Goal: Find contact information: Find contact information

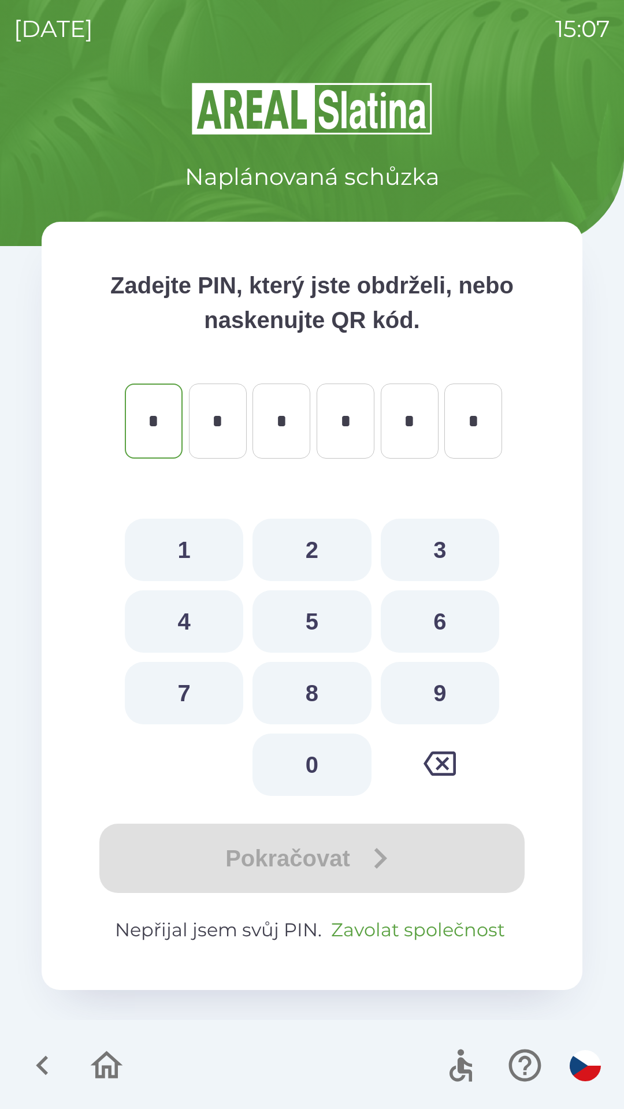
click at [385, 929] on button "Zavolat společnost" at bounding box center [417, 930] width 183 height 28
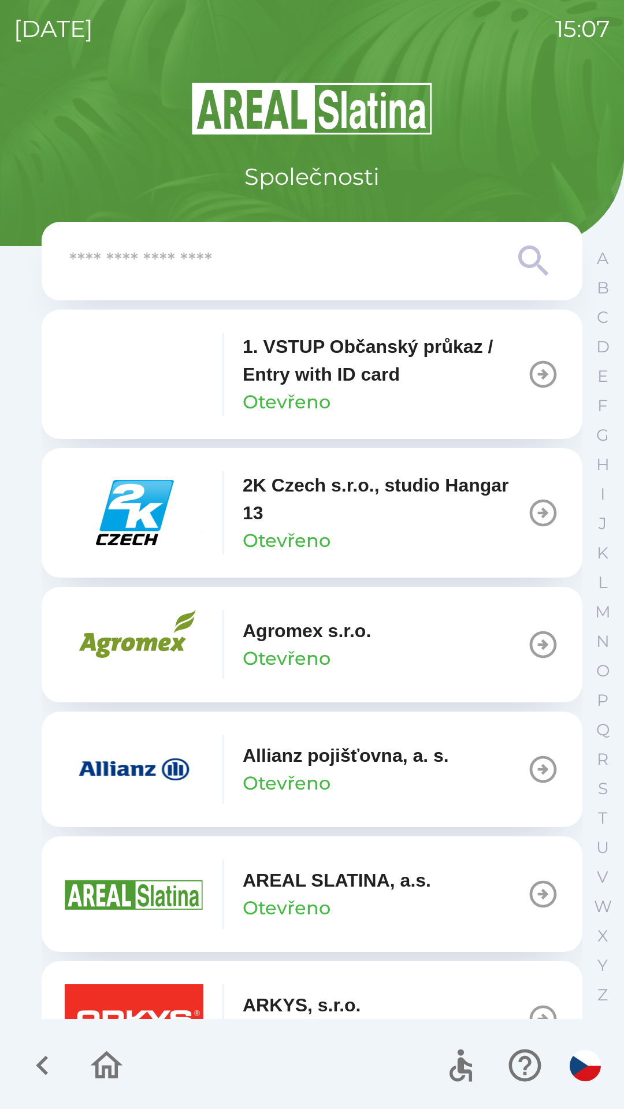
click at [185, 258] on input "text" at bounding box center [288, 262] width 439 height 32
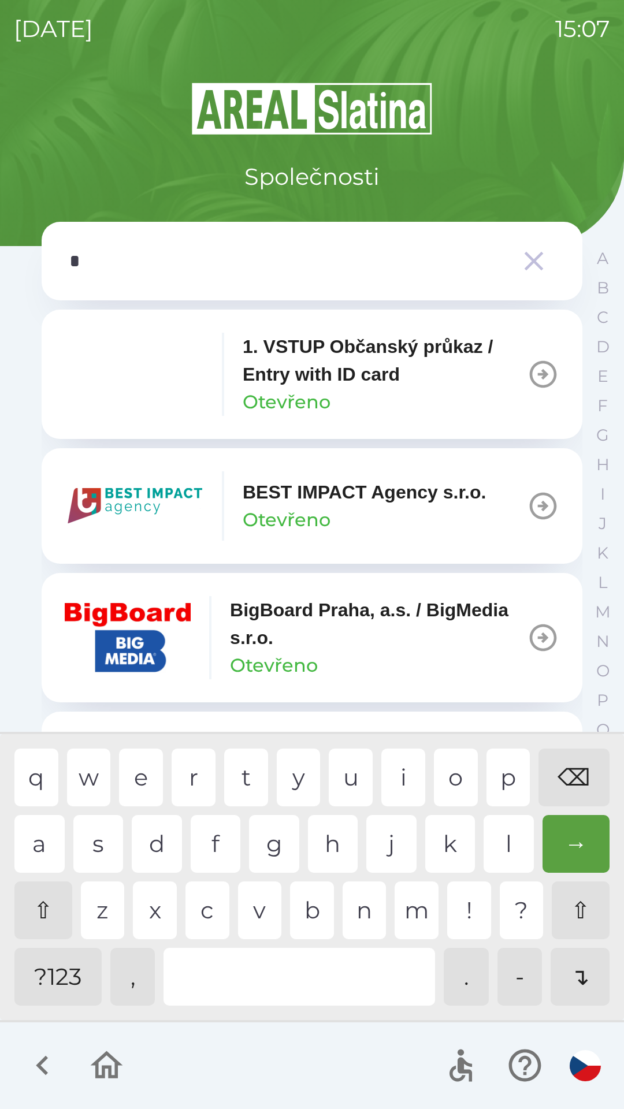
click at [302, 903] on div "b" at bounding box center [312, 911] width 44 height 58
type input "**"
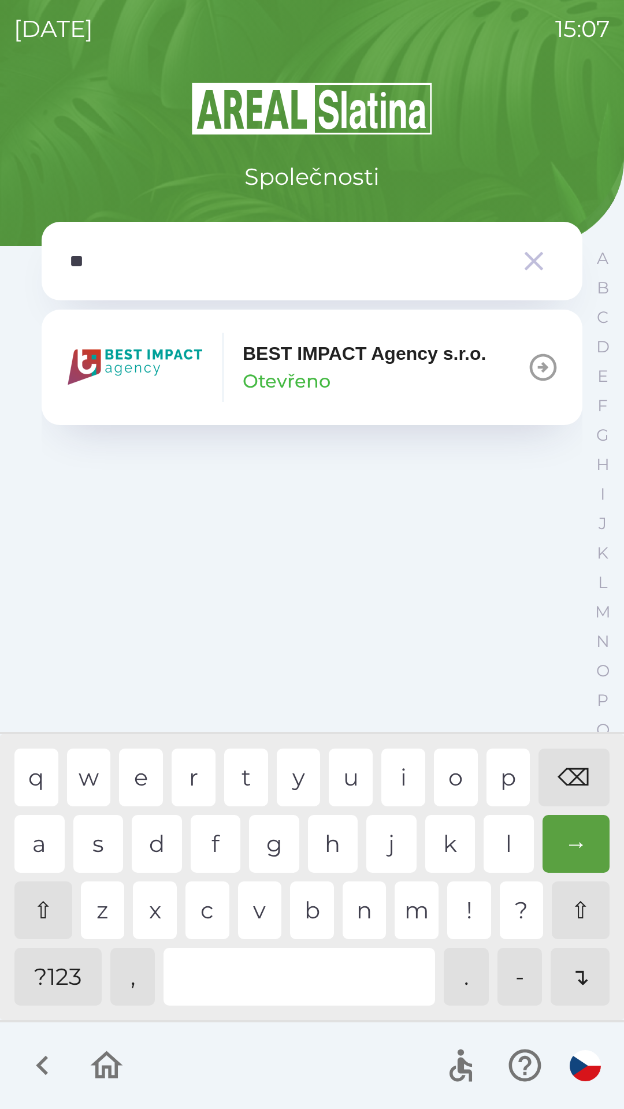
click at [151, 780] on div "e" at bounding box center [141, 778] width 44 height 58
click at [130, 367] on img "button" at bounding box center [134, 367] width 139 height 69
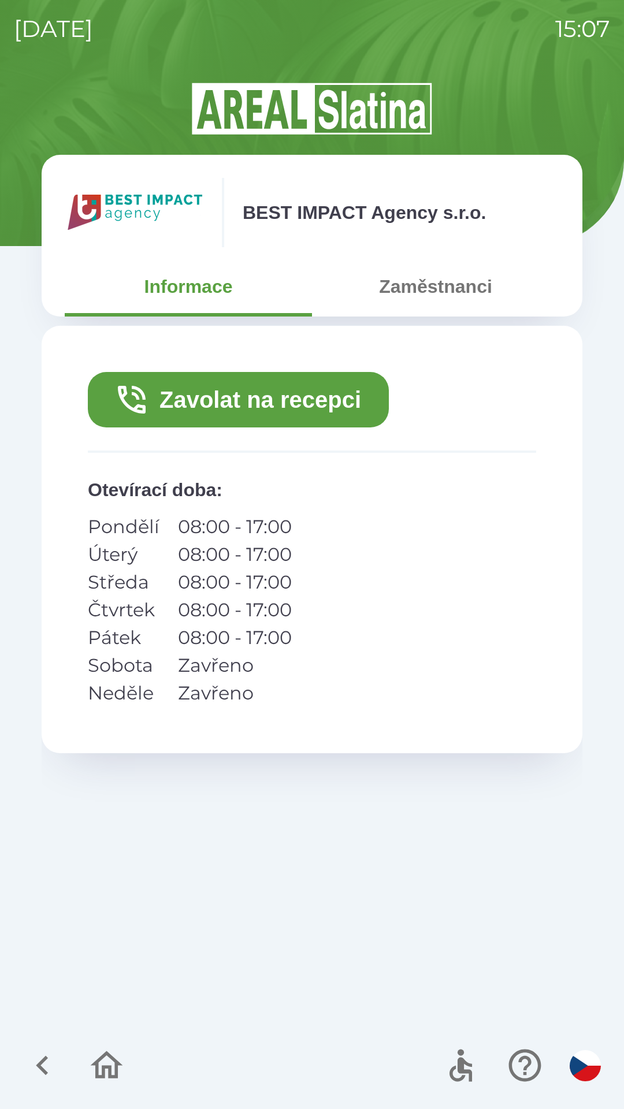
click at [213, 401] on button "Zavolat na recepci" at bounding box center [238, 399] width 301 height 55
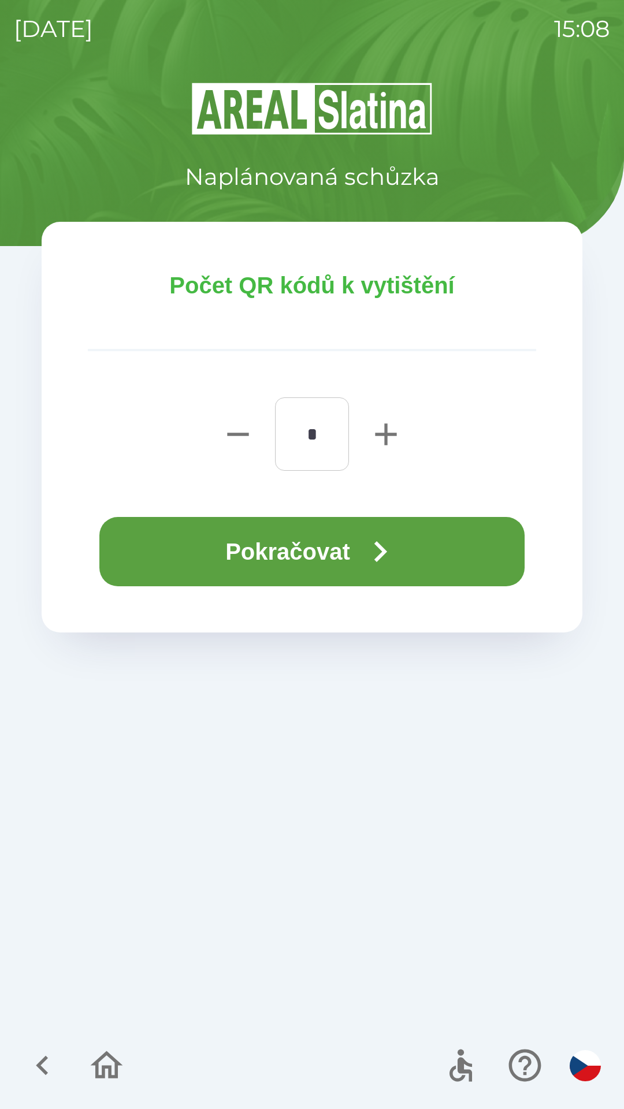
click at [315, 543] on button "Pokračovat" at bounding box center [311, 551] width 425 height 69
